Goal: Information Seeking & Learning: Learn about a topic

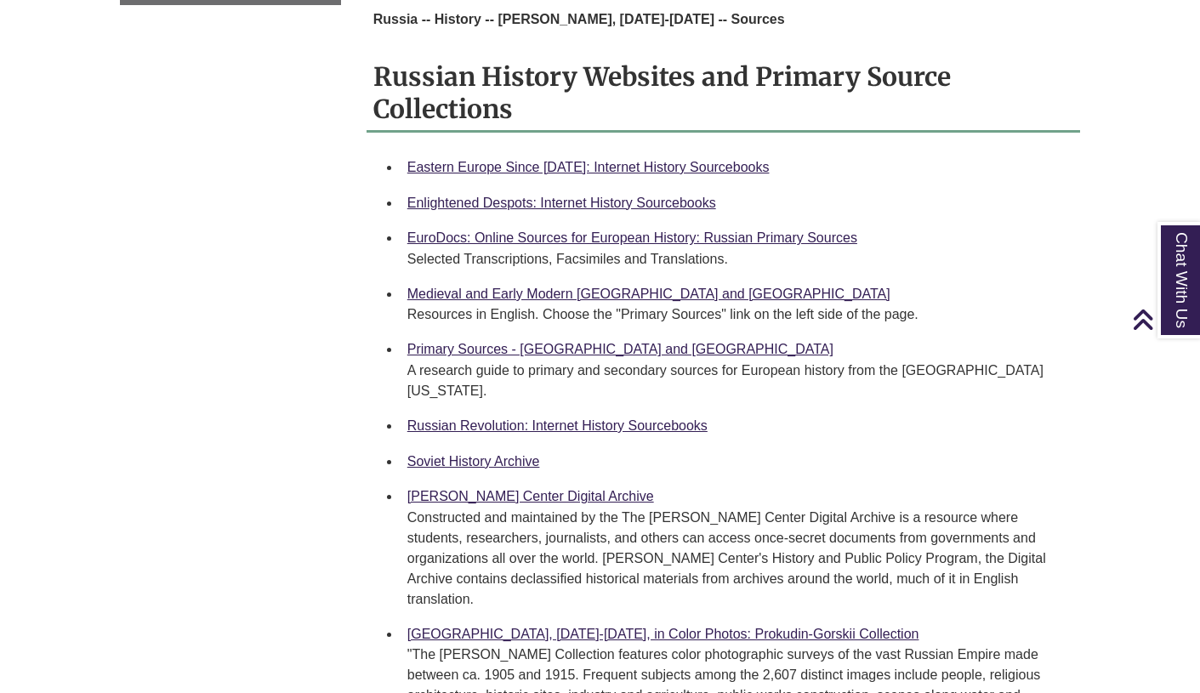
scroll to position [1120, 0]
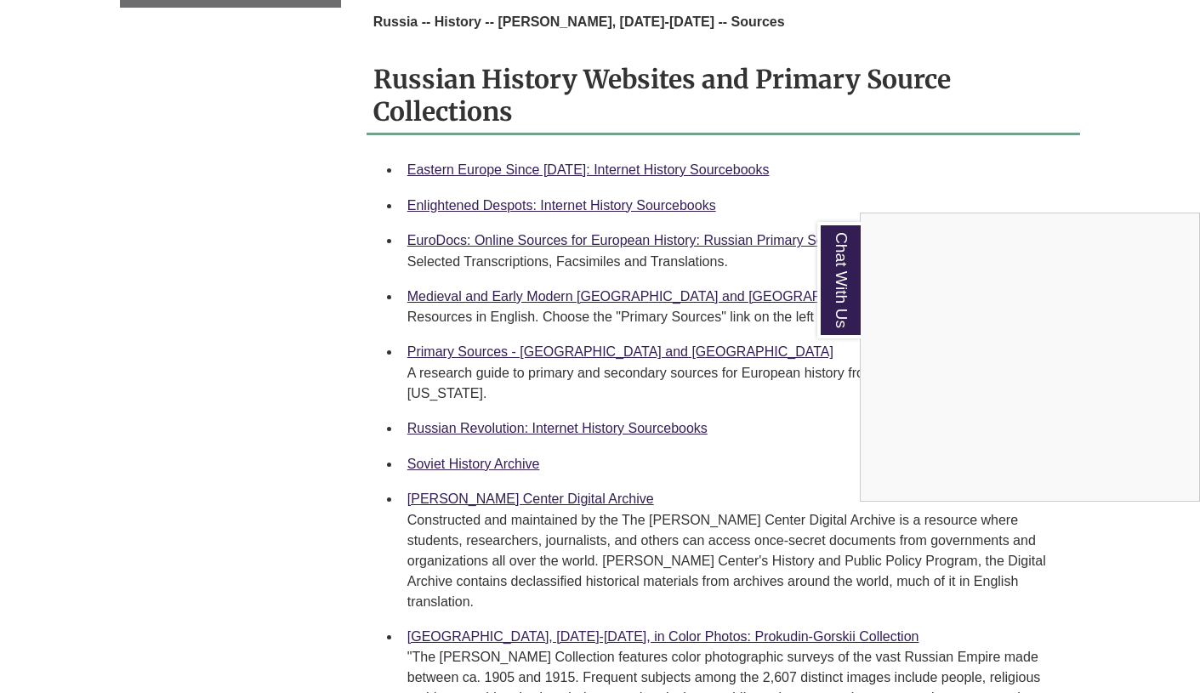
click at [551, 349] on div "Chat With Us" at bounding box center [600, 346] width 1200 height 693
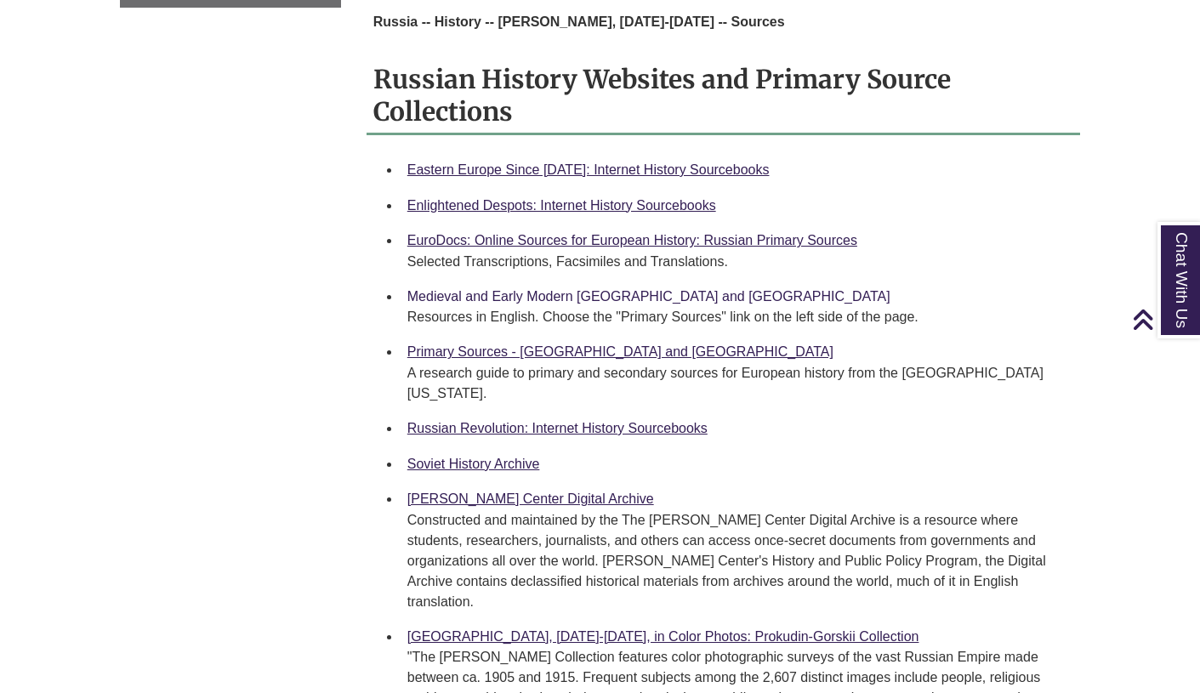
click at [568, 289] on link "Medieval and Early Modern [GEOGRAPHIC_DATA] and [GEOGRAPHIC_DATA]" at bounding box center [648, 296] width 483 height 14
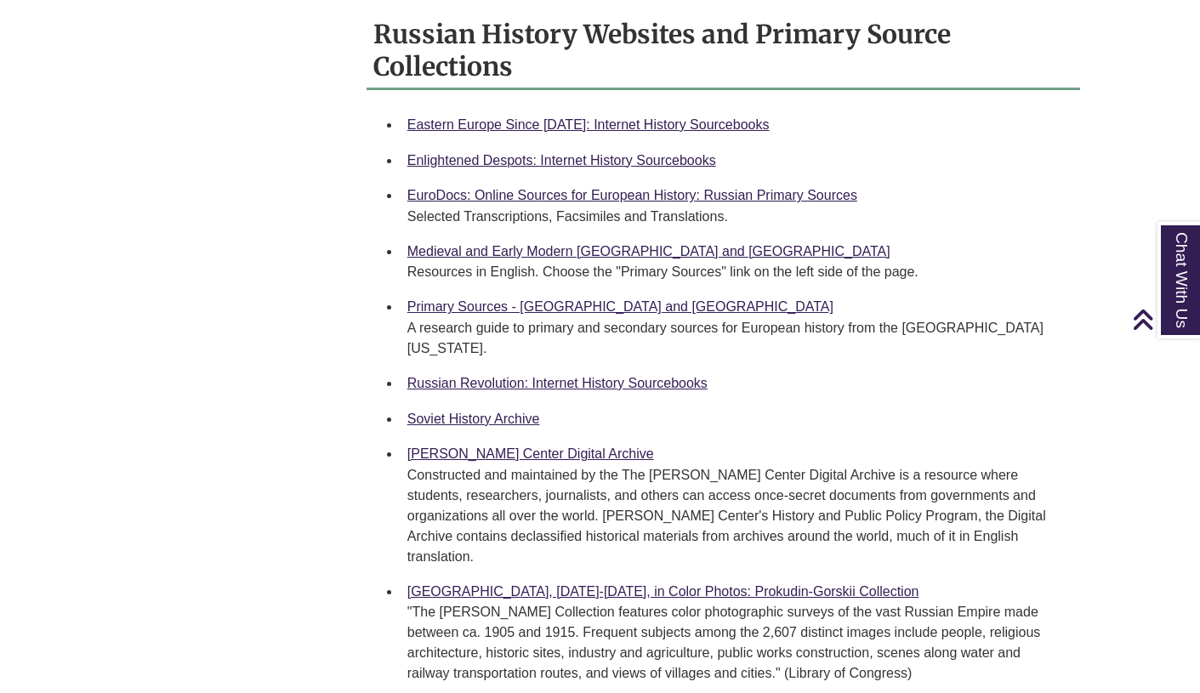
scroll to position [1166, 0]
click at [677, 298] on link "Primary Sources - [GEOGRAPHIC_DATA] and [GEOGRAPHIC_DATA]" at bounding box center [620, 305] width 426 height 14
click at [552, 187] on link "EuroDocs: Online Sources for European History: Russian Primary Sources" at bounding box center [632, 194] width 450 height 14
click at [493, 152] on link "Enlightened Despots: Internet History Sourcebooks" at bounding box center [561, 159] width 309 height 14
click at [508, 116] on link "Eastern Europe Since [DATE]: Internet History Sourcebooks" at bounding box center [588, 123] width 362 height 14
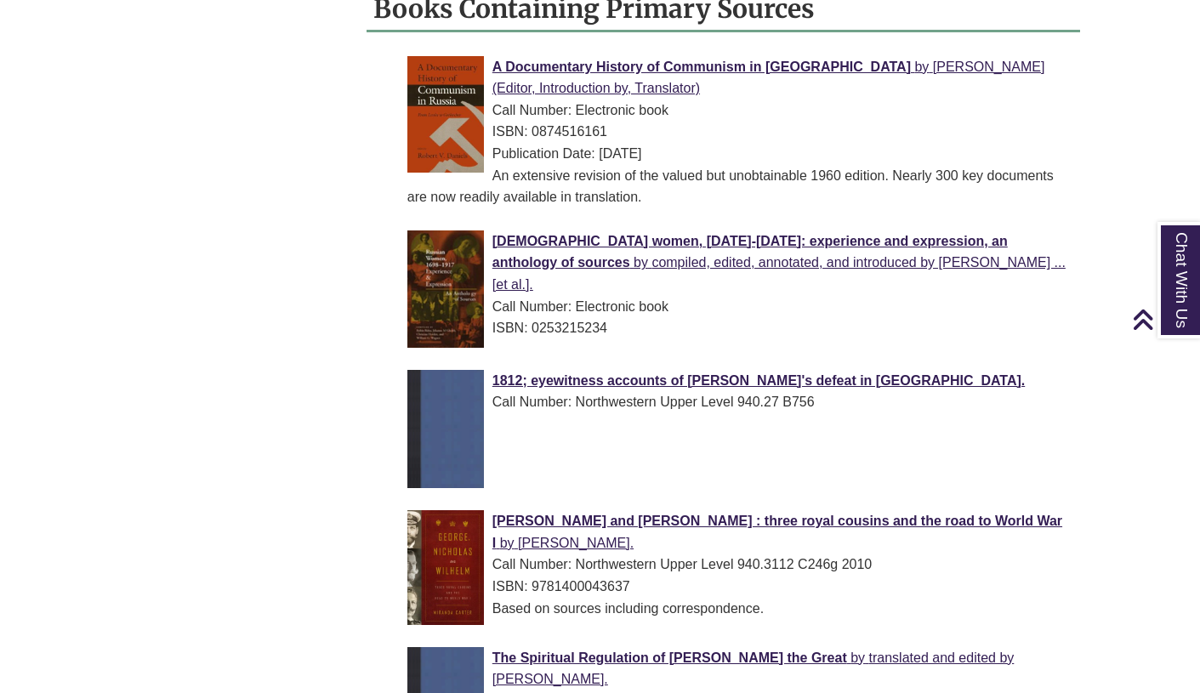
scroll to position [2059, 0]
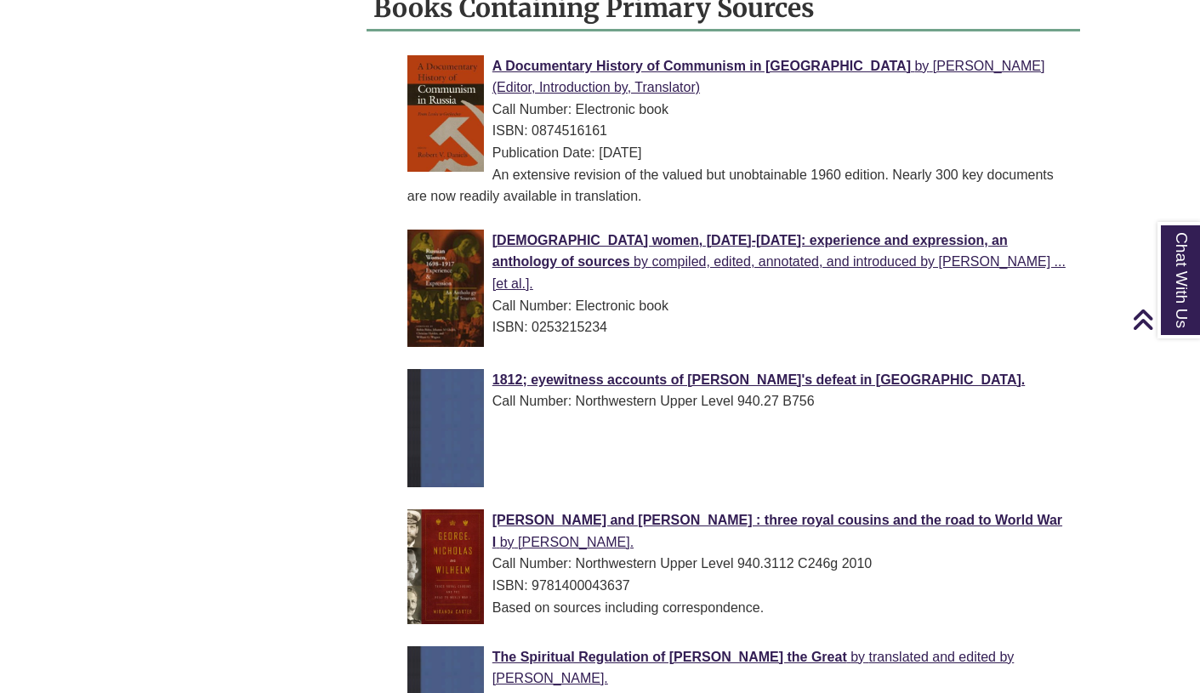
drag, startPoint x: 604, startPoint y: 255, endPoint x: 533, endPoint y: 257, distance: 70.6
click at [533, 316] on div "ISBN: 0253215234" at bounding box center [736, 327] width 659 height 22
copy div "0253215234"
drag, startPoint x: 488, startPoint y: 192, endPoint x: 666, endPoint y: 194, distance: 177.7
click at [667, 230] on div "[DEMOGRAPHIC_DATA] women, [DATE]-[DATE]: experience and expression, an antholog…" at bounding box center [736, 284] width 659 height 109
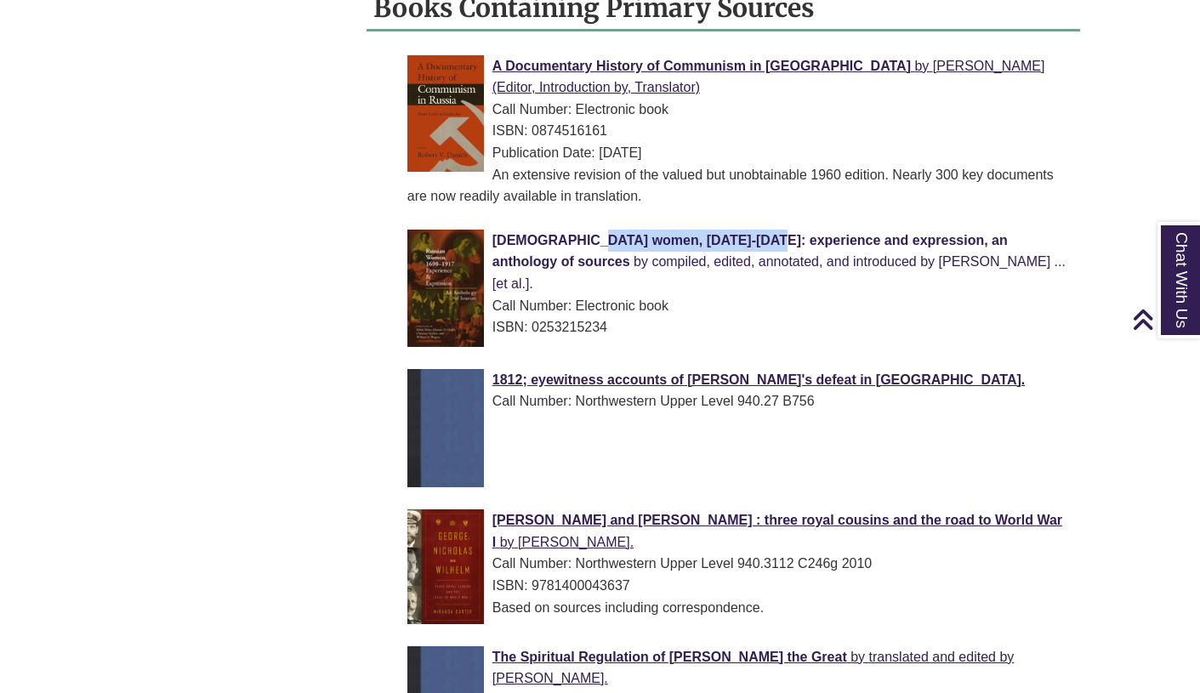
copy span "[DEMOGRAPHIC_DATA] women, [DATE]-[DATE]"
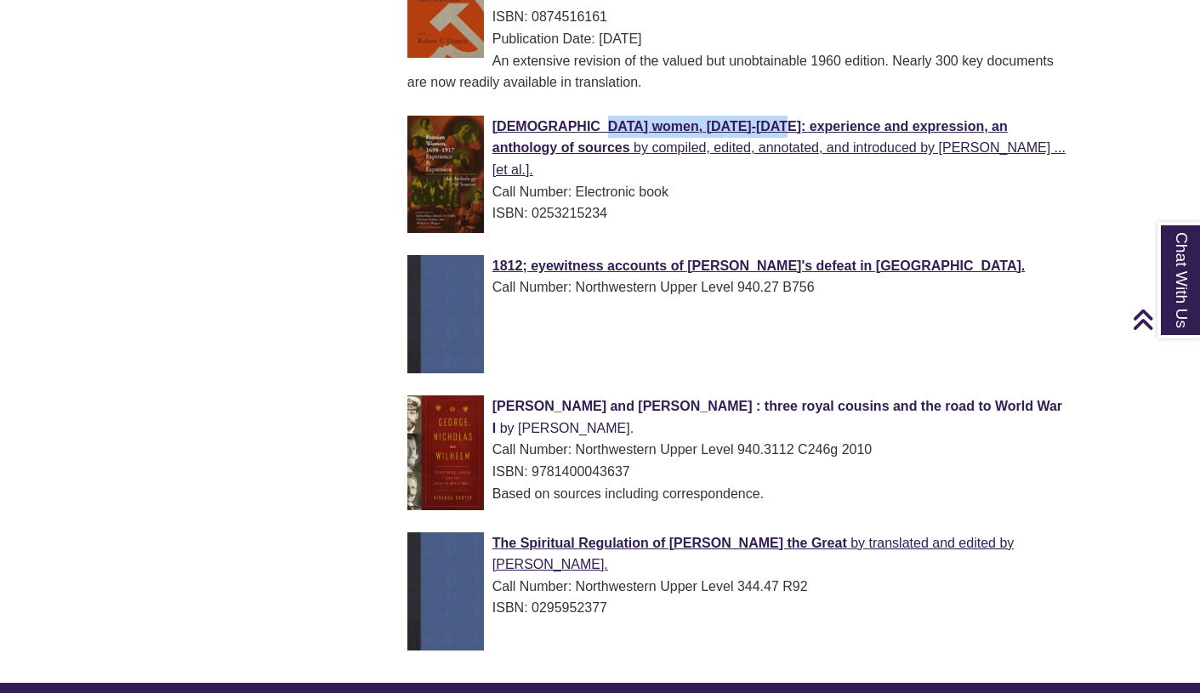
scroll to position [2167, 0]
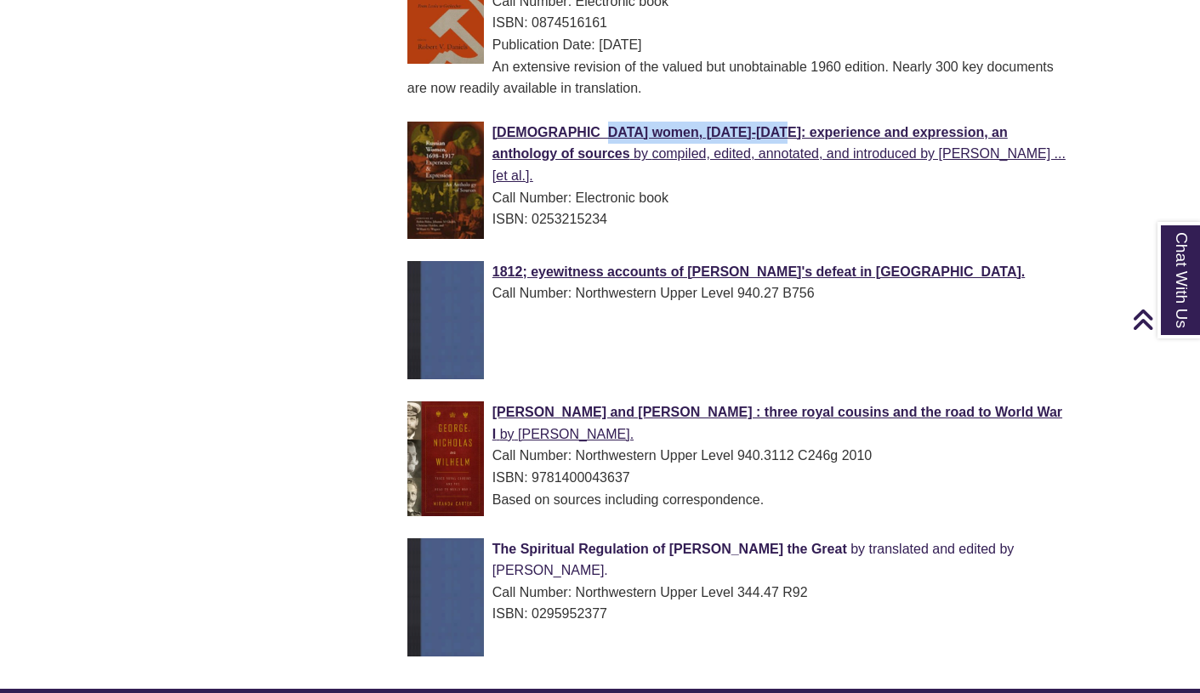
drag, startPoint x: 489, startPoint y: 503, endPoint x: 765, endPoint y: 504, distance: 276.4
click at [765, 538] on div "The Spiritual Regulation of [PERSON_NAME] the Great by translated and edited by…" at bounding box center [736, 581] width 659 height 87
copy span "The Spiritual Regulation of [PERSON_NAME] the Great"
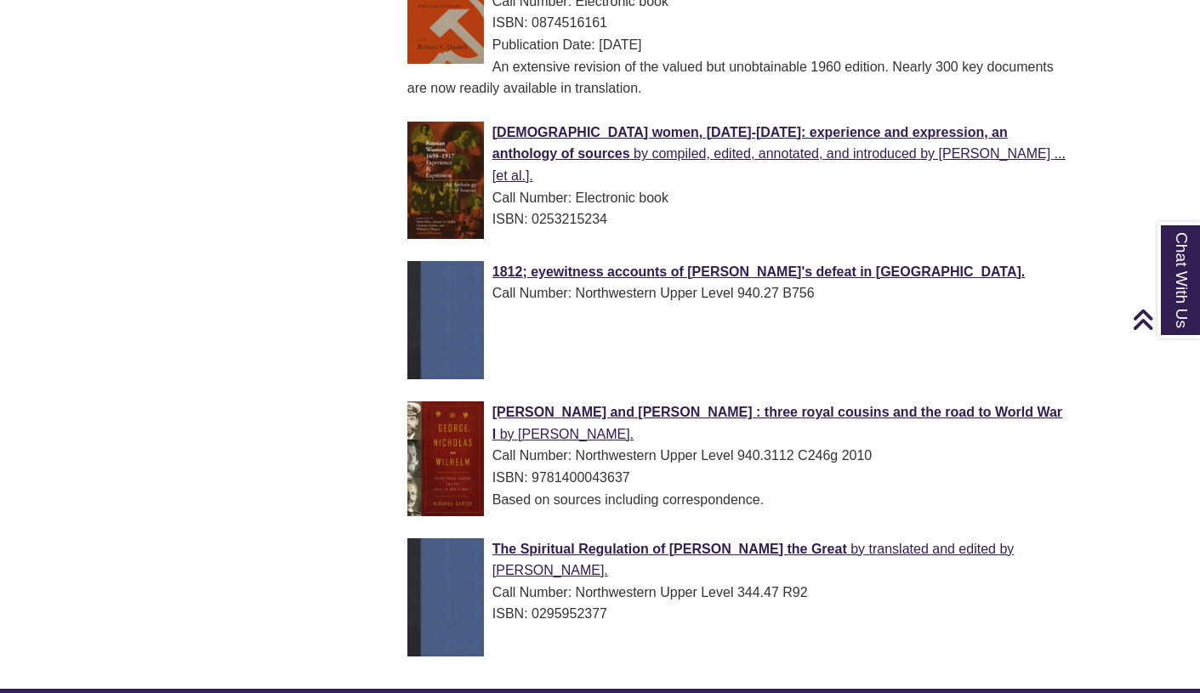
click at [734, 34] on div "Publication Date: [DATE]" at bounding box center [736, 45] width 659 height 22
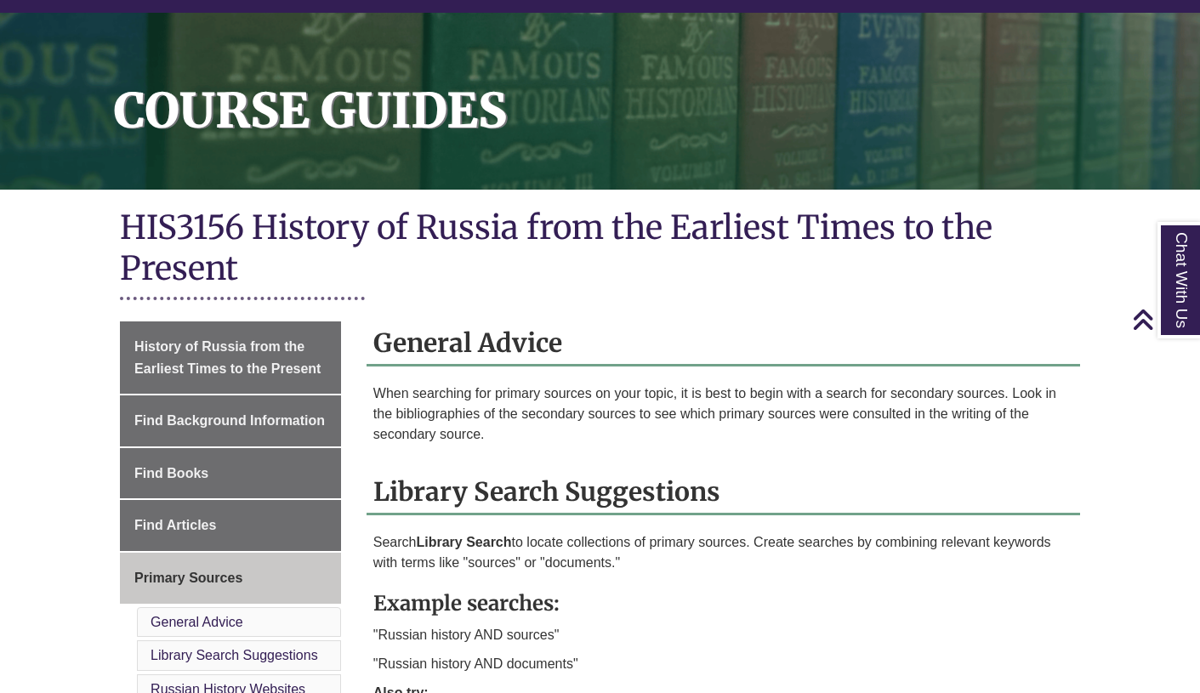
scroll to position [215, 0]
